Goal: Task Accomplishment & Management: Manage account settings

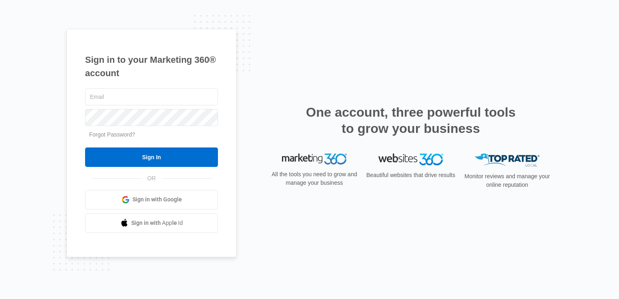
type input "[EMAIL_ADDRESS][DOMAIN_NAME]"
click at [188, 164] on input "Sign In" at bounding box center [151, 156] width 133 height 19
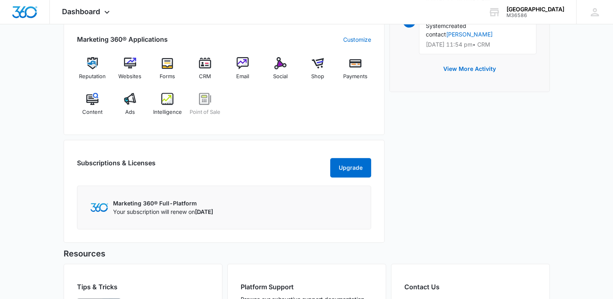
scroll to position [324, 0]
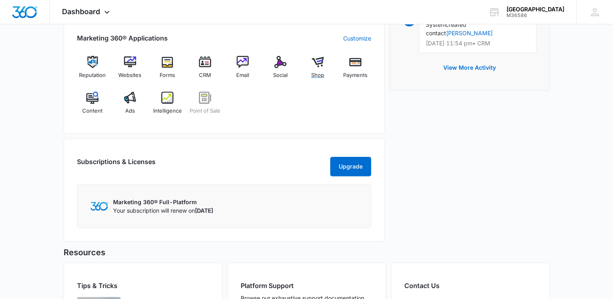
click at [316, 64] on img at bounding box center [317, 62] width 12 height 12
